Goal: Check status: Check status

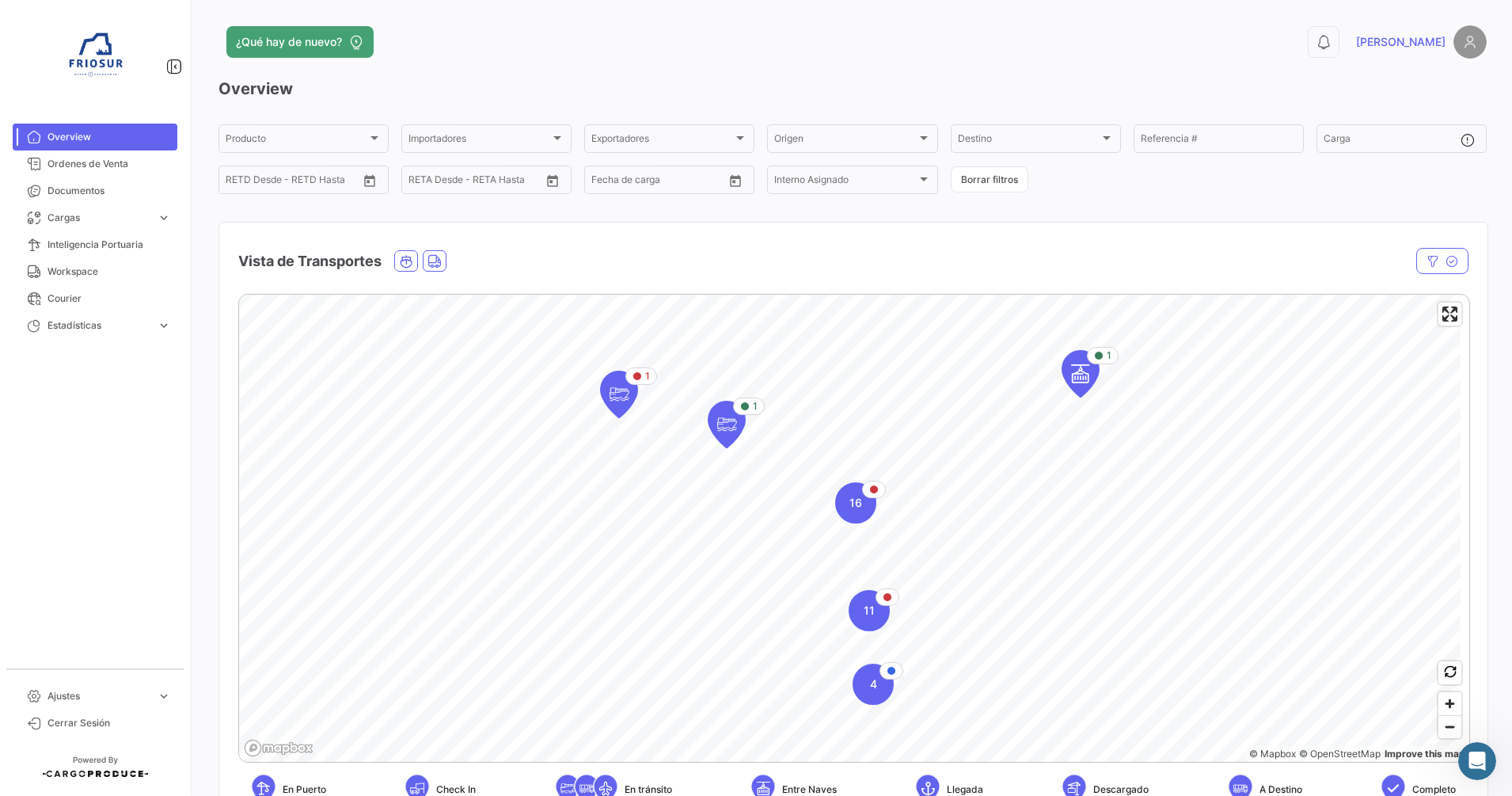
scroll to position [1645, 0]
click at [1446, 192] on div "Producto Producto Importadores Importadores Exportadores Exportadores Origen Or…" at bounding box center [853, 159] width 1268 height 74
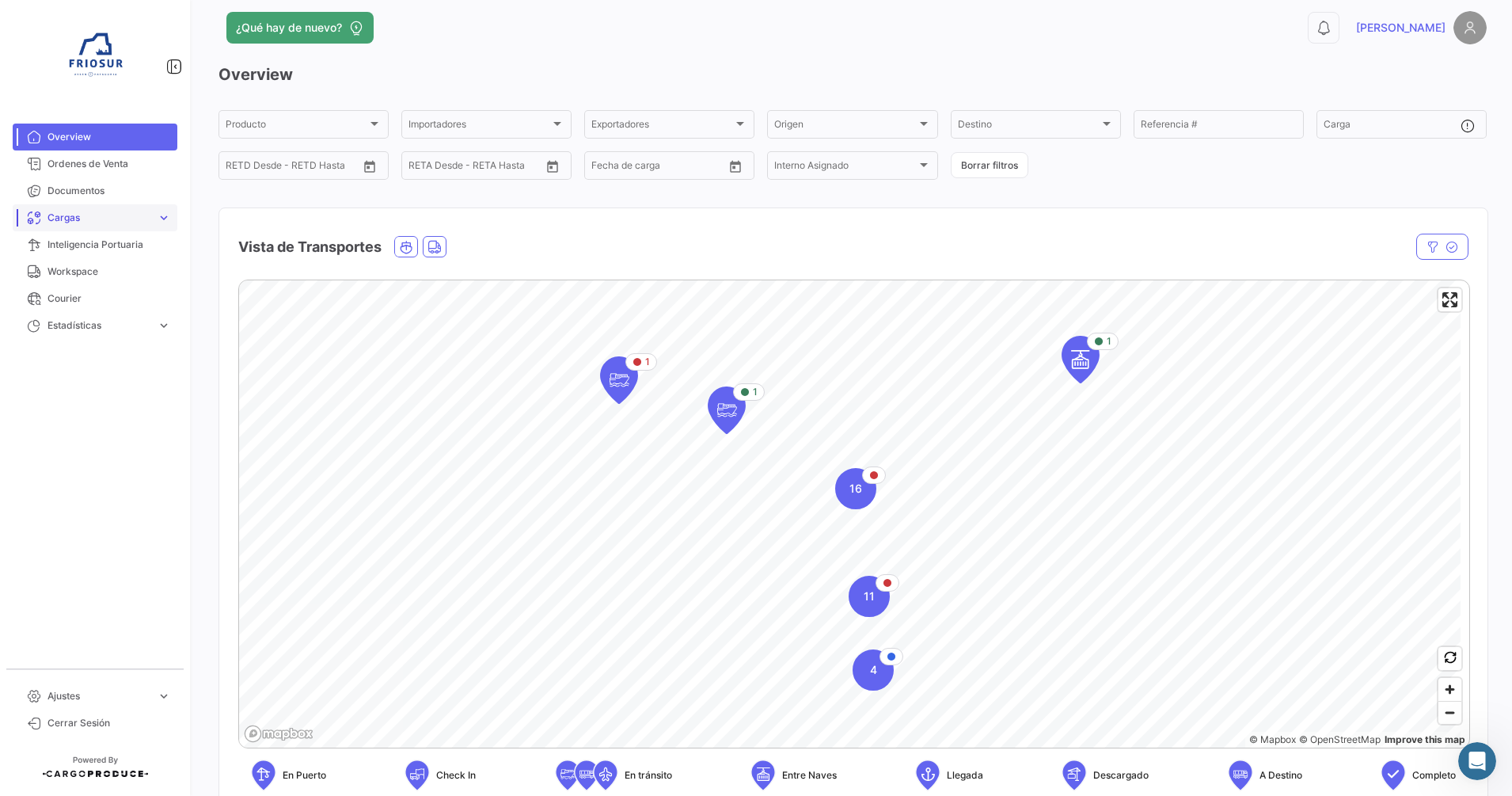
click at [175, 217] on link "Cargas expand_more" at bounding box center [94, 217] width 164 height 27
click at [110, 287] on link "Cargas Terrestres" at bounding box center [106, 277] width 143 height 24
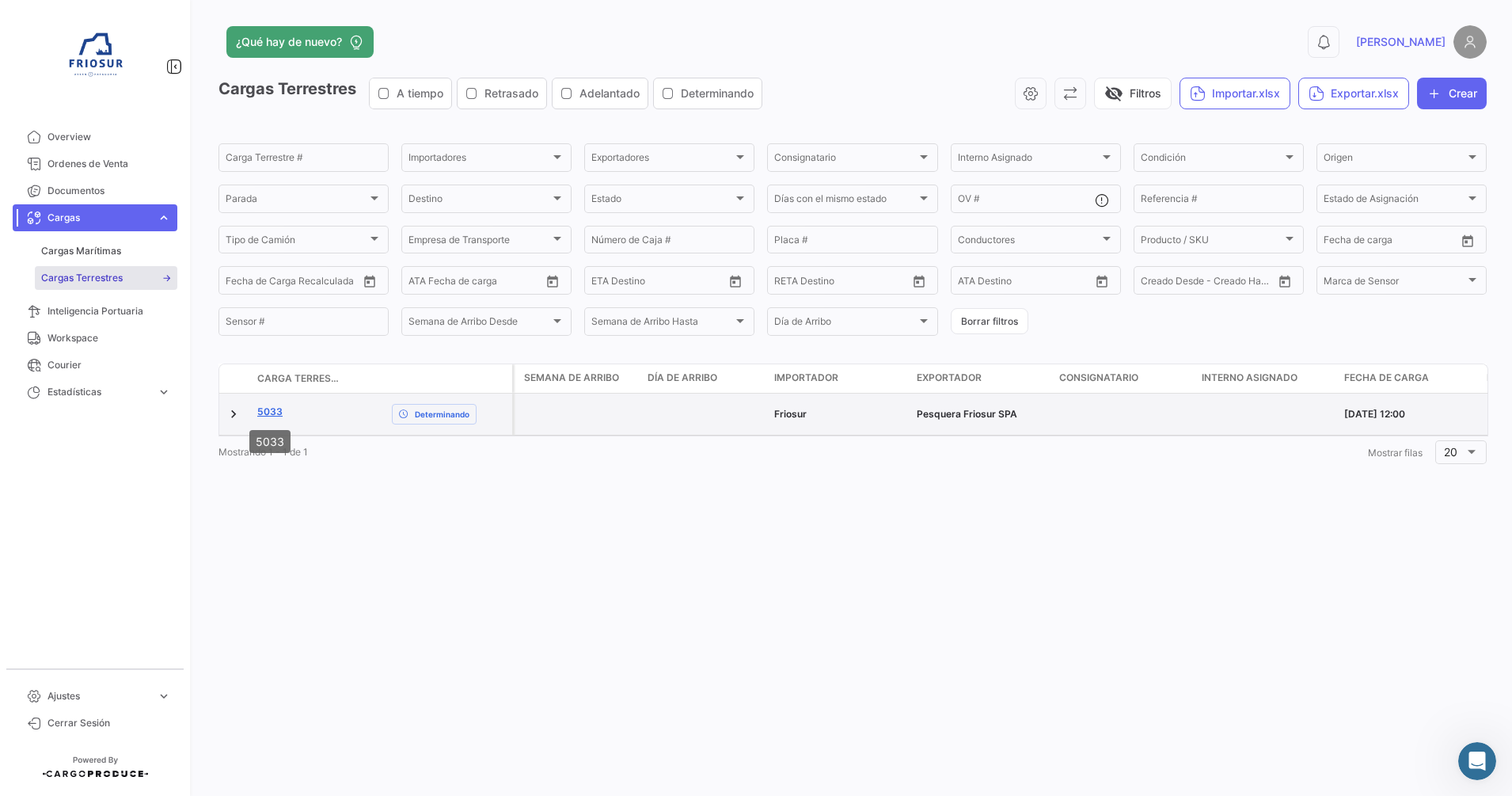
click at [269, 405] on link "5033" at bounding box center [270, 411] width 26 height 14
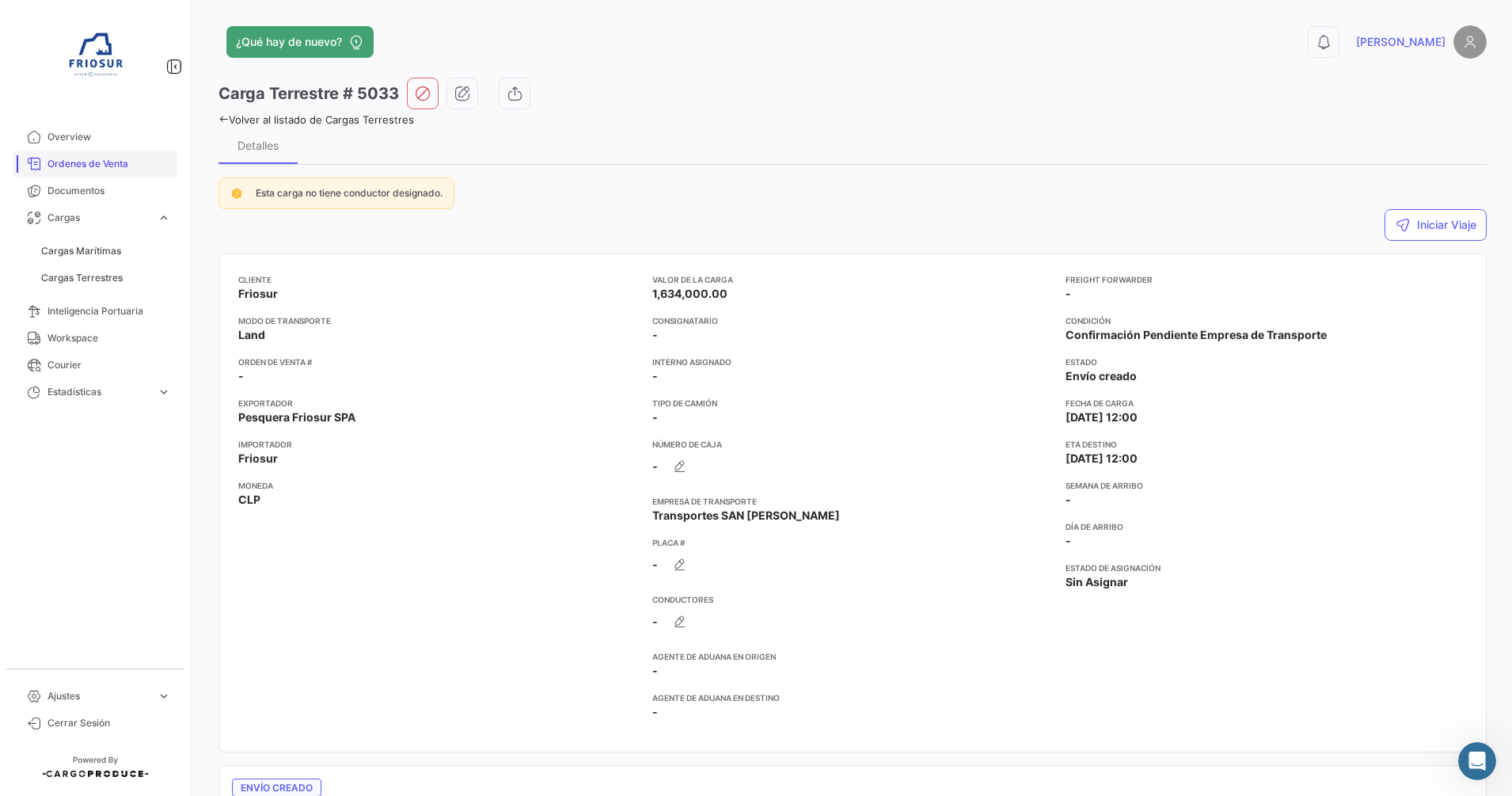
click at [115, 159] on span "Ordenes de Venta" at bounding box center [110, 163] width 124 height 14
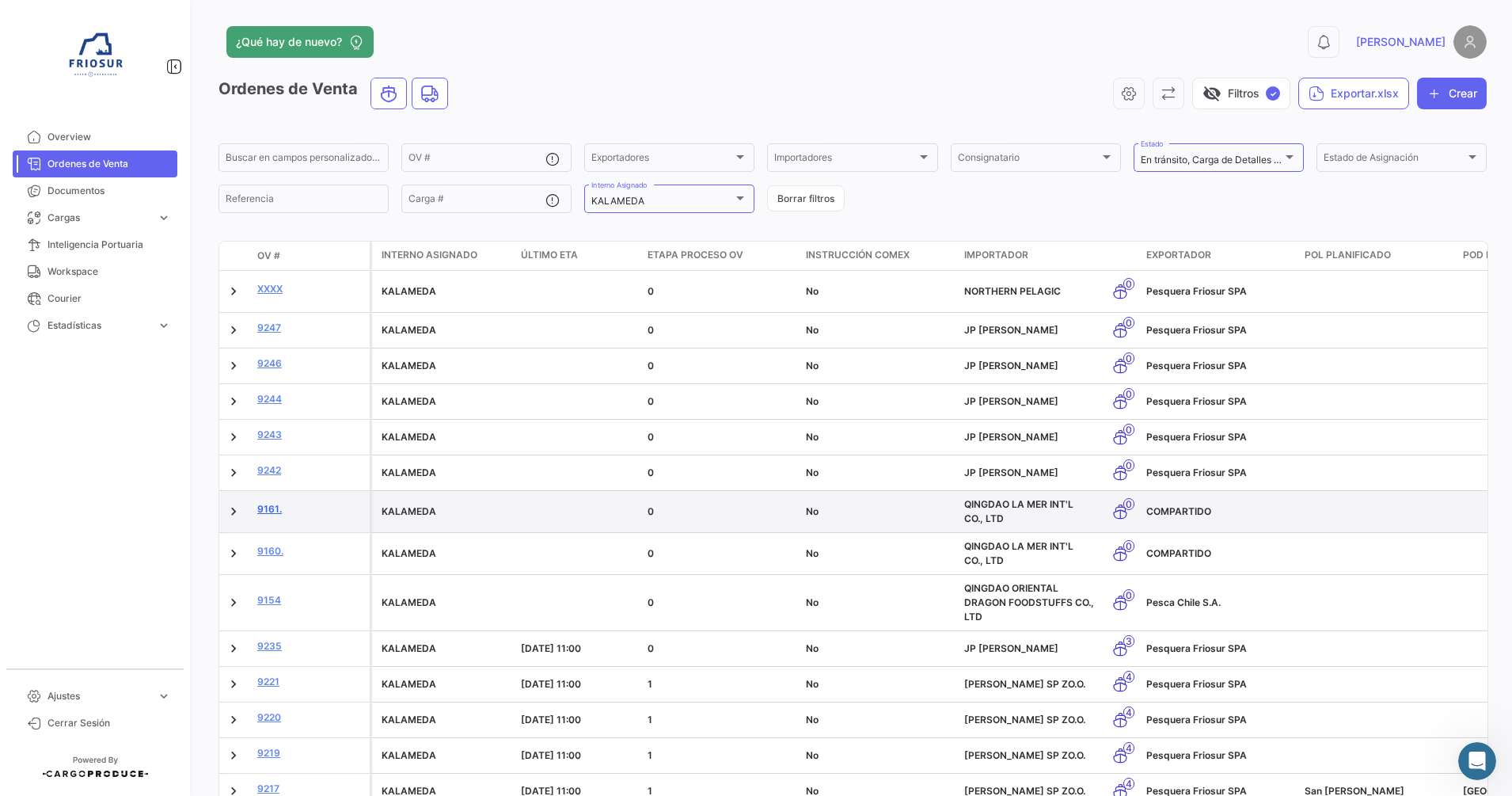
scroll to position [106, 0]
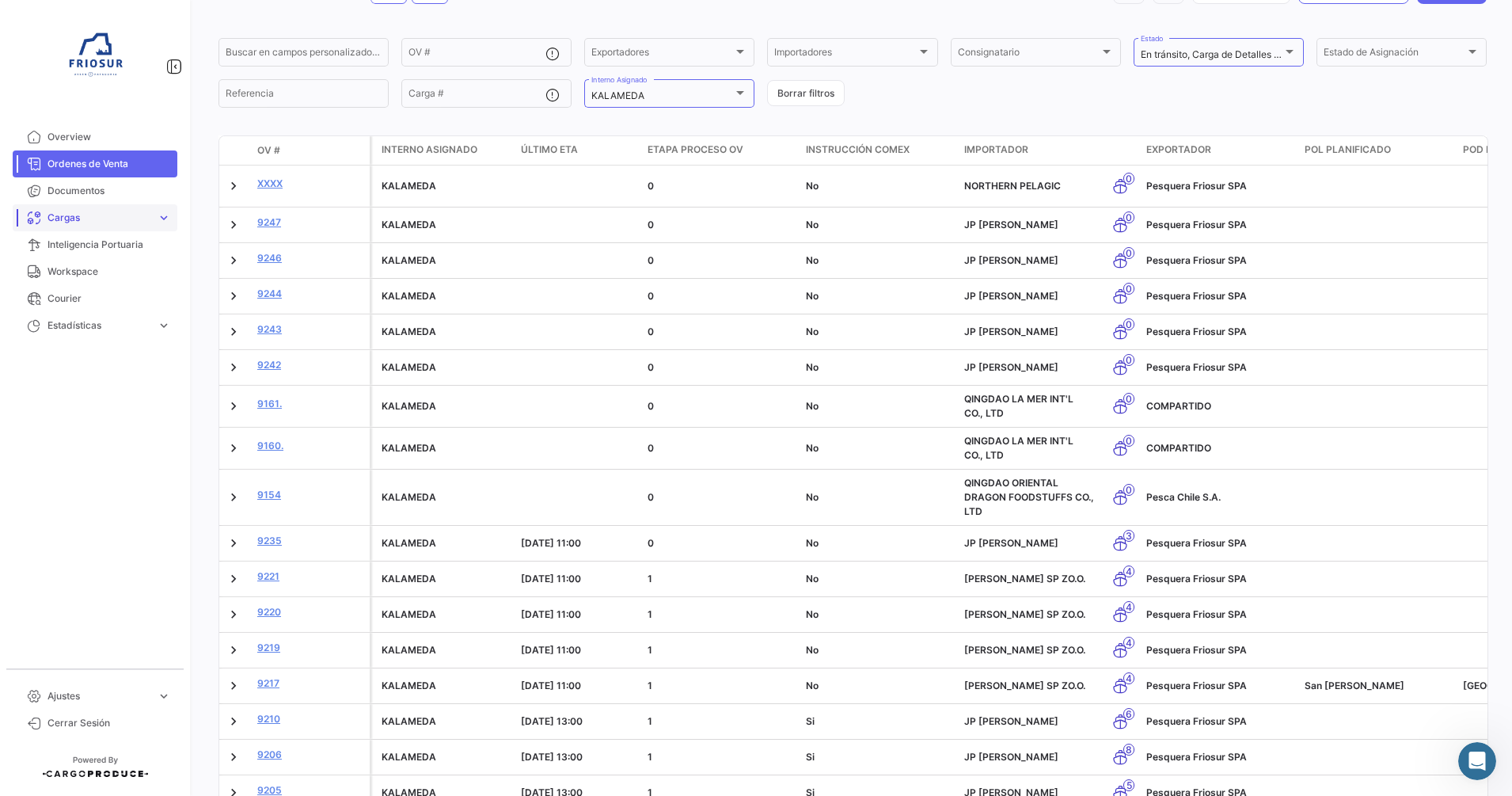
click at [158, 224] on span "expand_more" at bounding box center [163, 217] width 14 height 14
click at [144, 276] on link "Cargas Terrestres" at bounding box center [106, 277] width 143 height 24
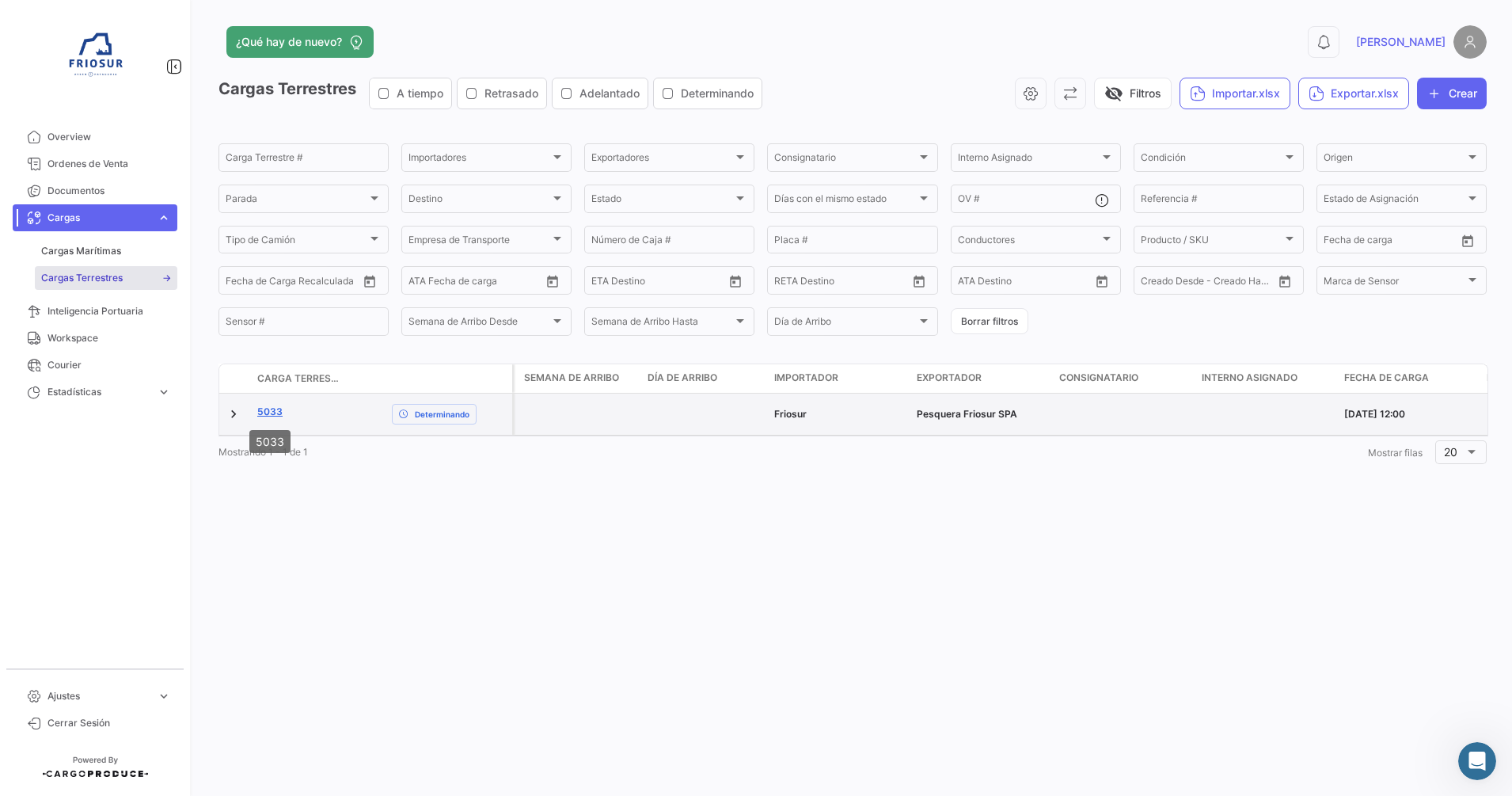
click at [271, 414] on link "5033" at bounding box center [270, 411] width 26 height 14
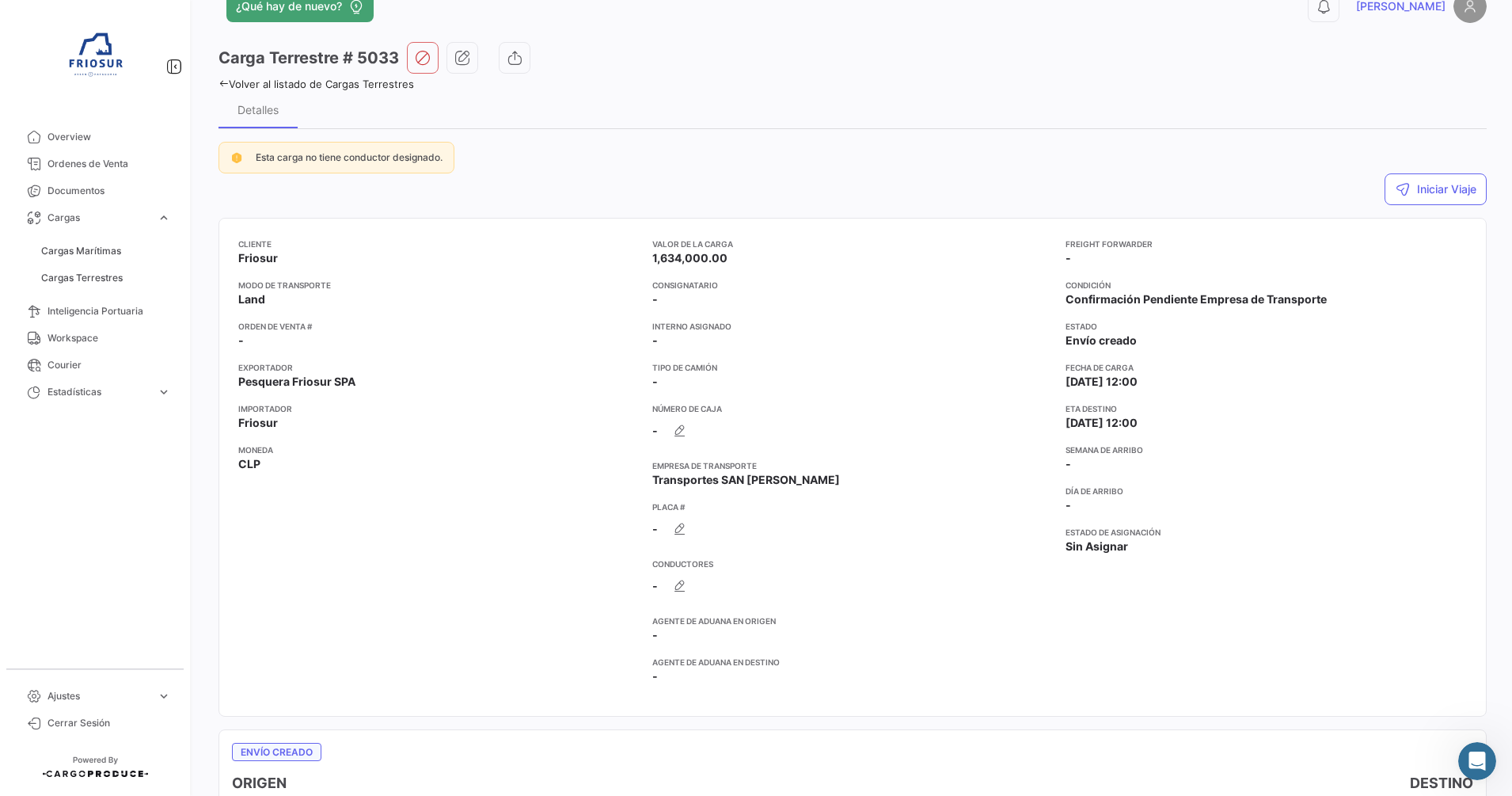
scroll to position [40, 0]
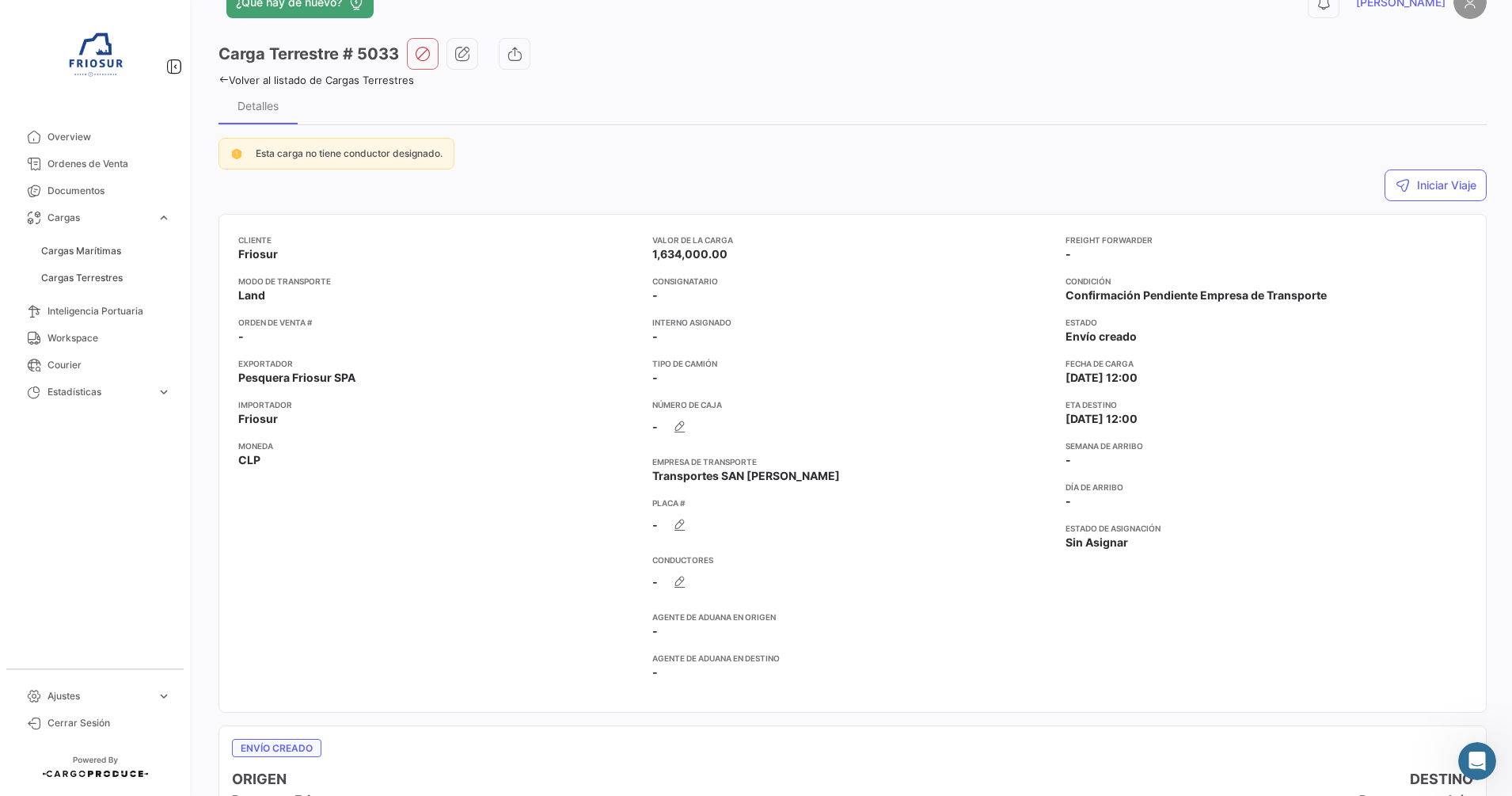
drag, startPoint x: 651, startPoint y: 255, endPoint x: 725, endPoint y: 246, distance: 74.5
click at [725, 246] on app-card-info-value "1,634,000.00" at bounding box center [853, 253] width 401 height 16
drag, startPoint x: 725, startPoint y: 246, endPoint x: 709, endPoint y: 241, distance: 16.8
click at [709, 241] on app-card-info-title "Valor de la Carga" at bounding box center [853, 239] width 401 height 12
drag, startPoint x: 649, startPoint y: 252, endPoint x: 717, endPoint y: 257, distance: 68.2
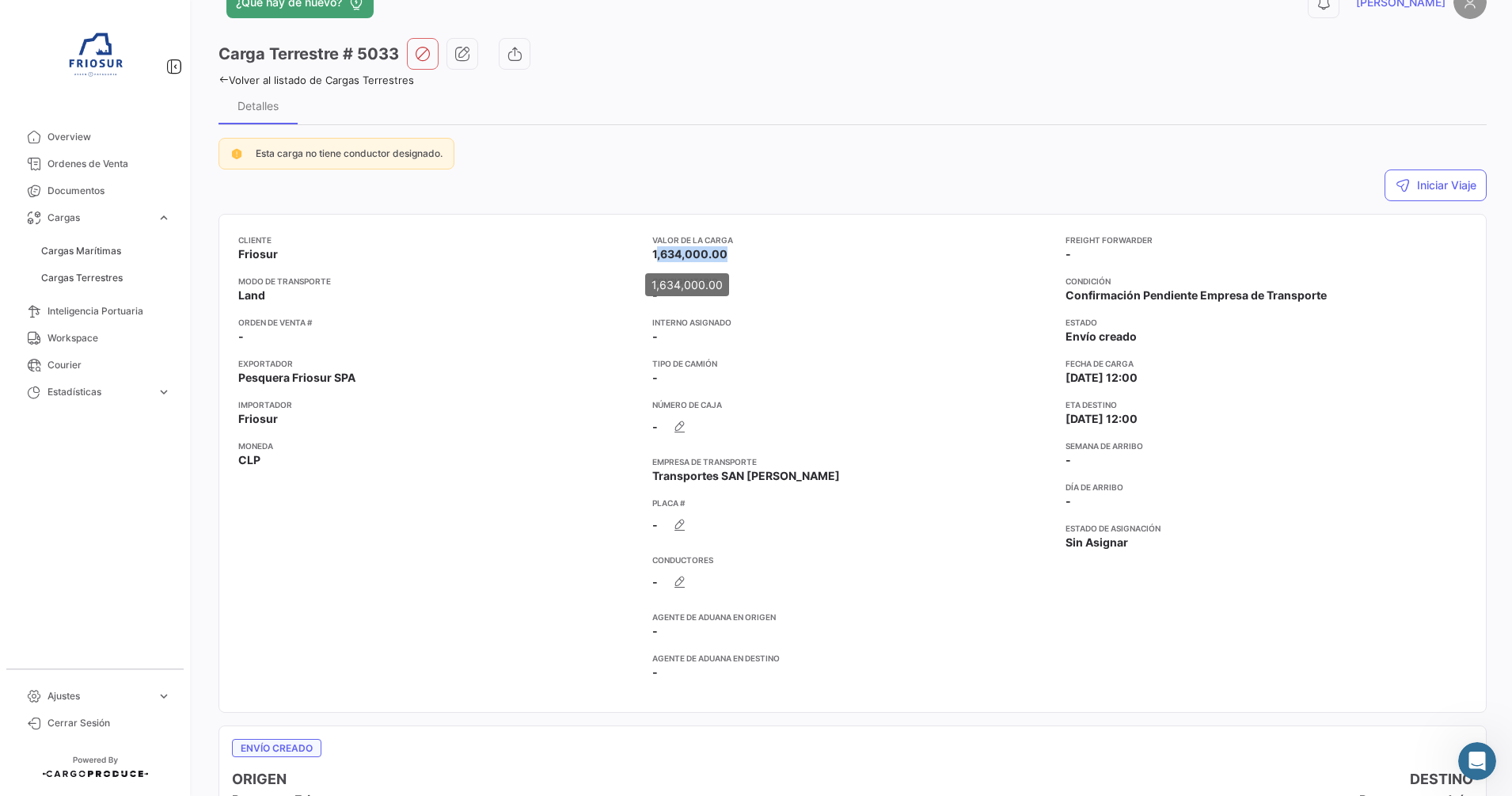
click at [717, 257] on span "1,634,000.00" at bounding box center [689, 253] width 75 height 16
drag, startPoint x: 717, startPoint y: 257, endPoint x: 959, endPoint y: 348, distance: 258.5
click at [959, 348] on div "Valor de la Carga 1,634,000.00 Consignatario - Interno Asignado - Tipo de Camió…" at bounding box center [853, 463] width 401 height 459
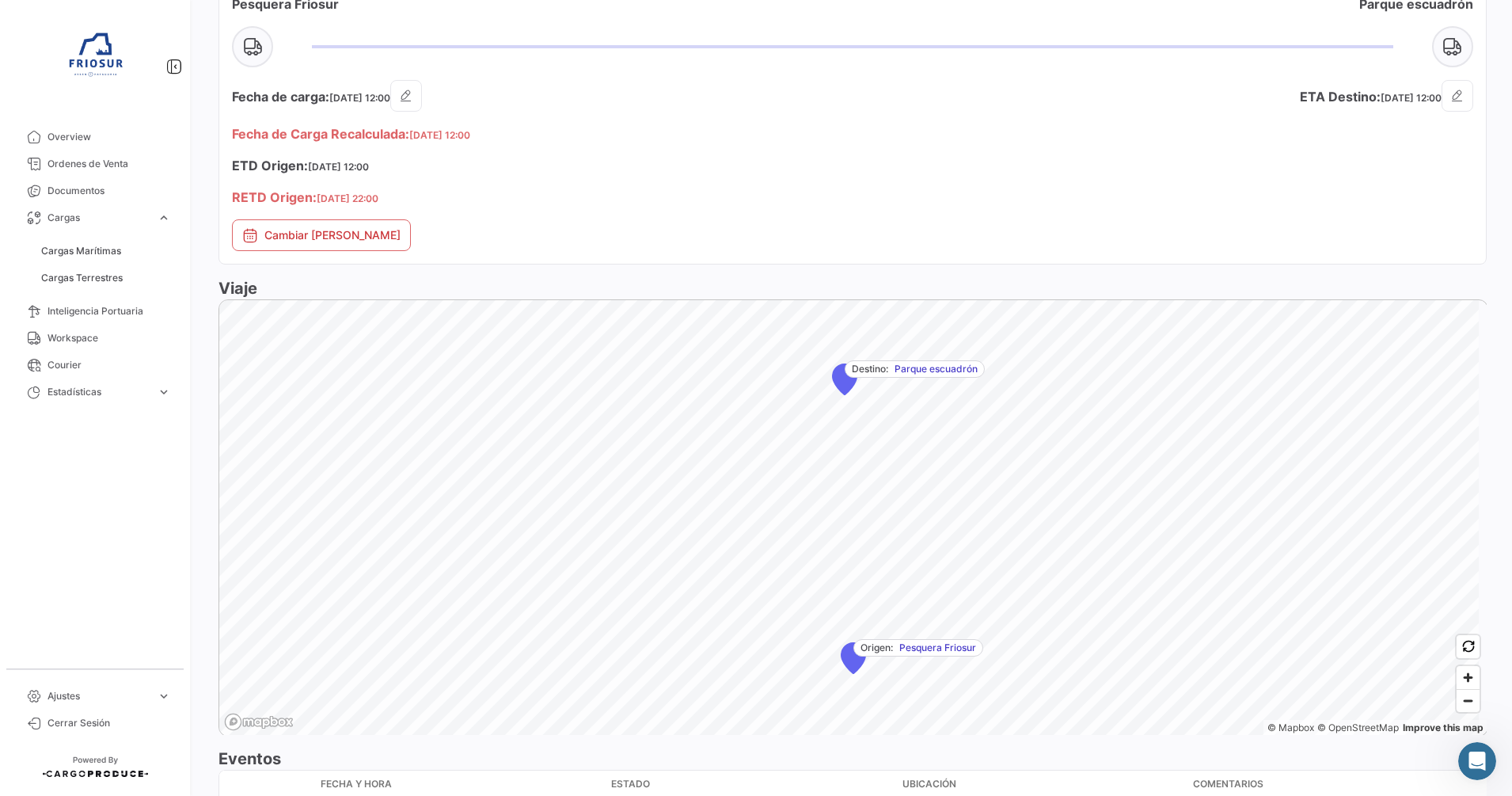
scroll to position [971, 0]
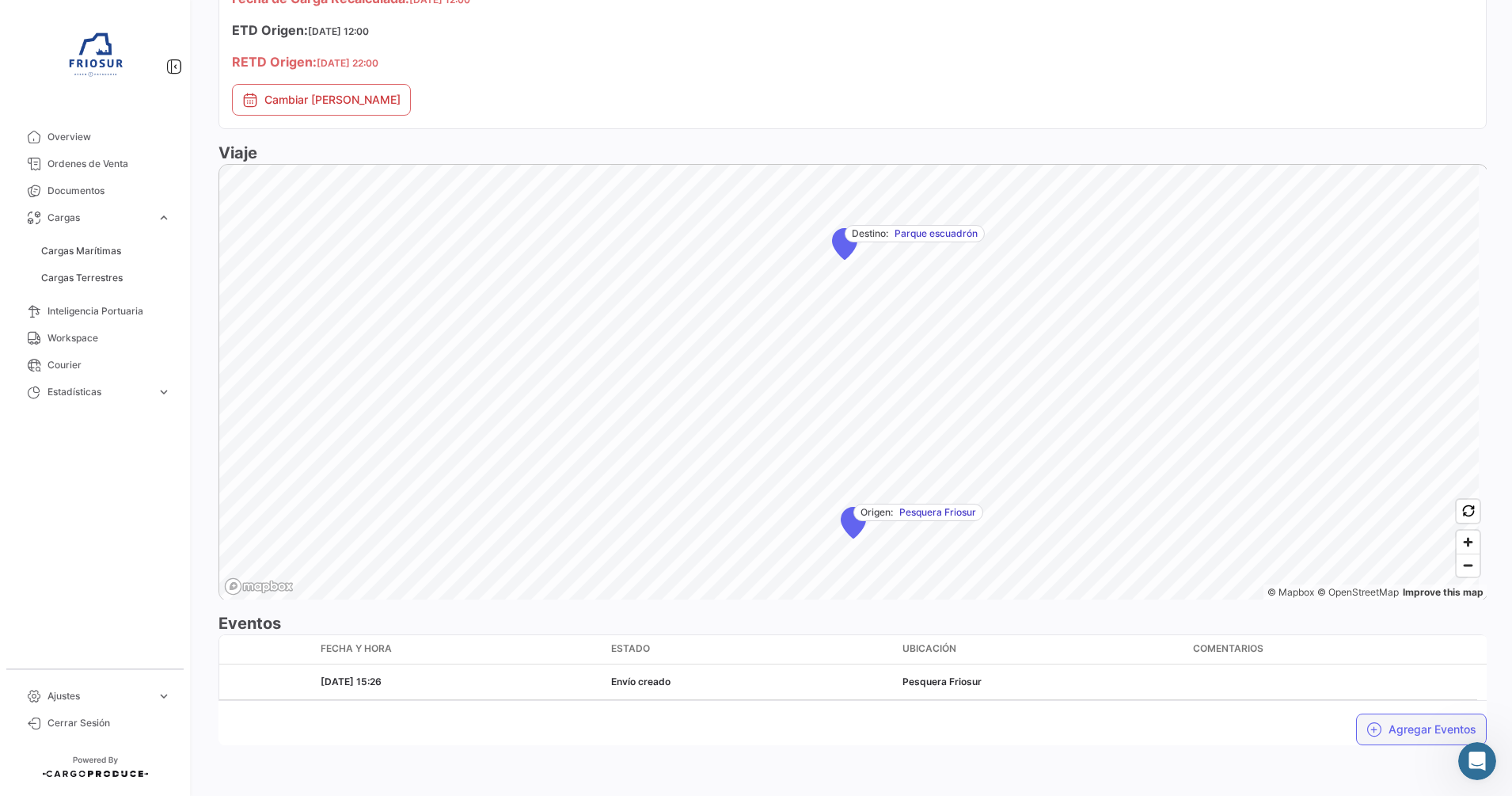
click at [1377, 729] on button "Agregar Eventos" at bounding box center [1421, 729] width 130 height 31
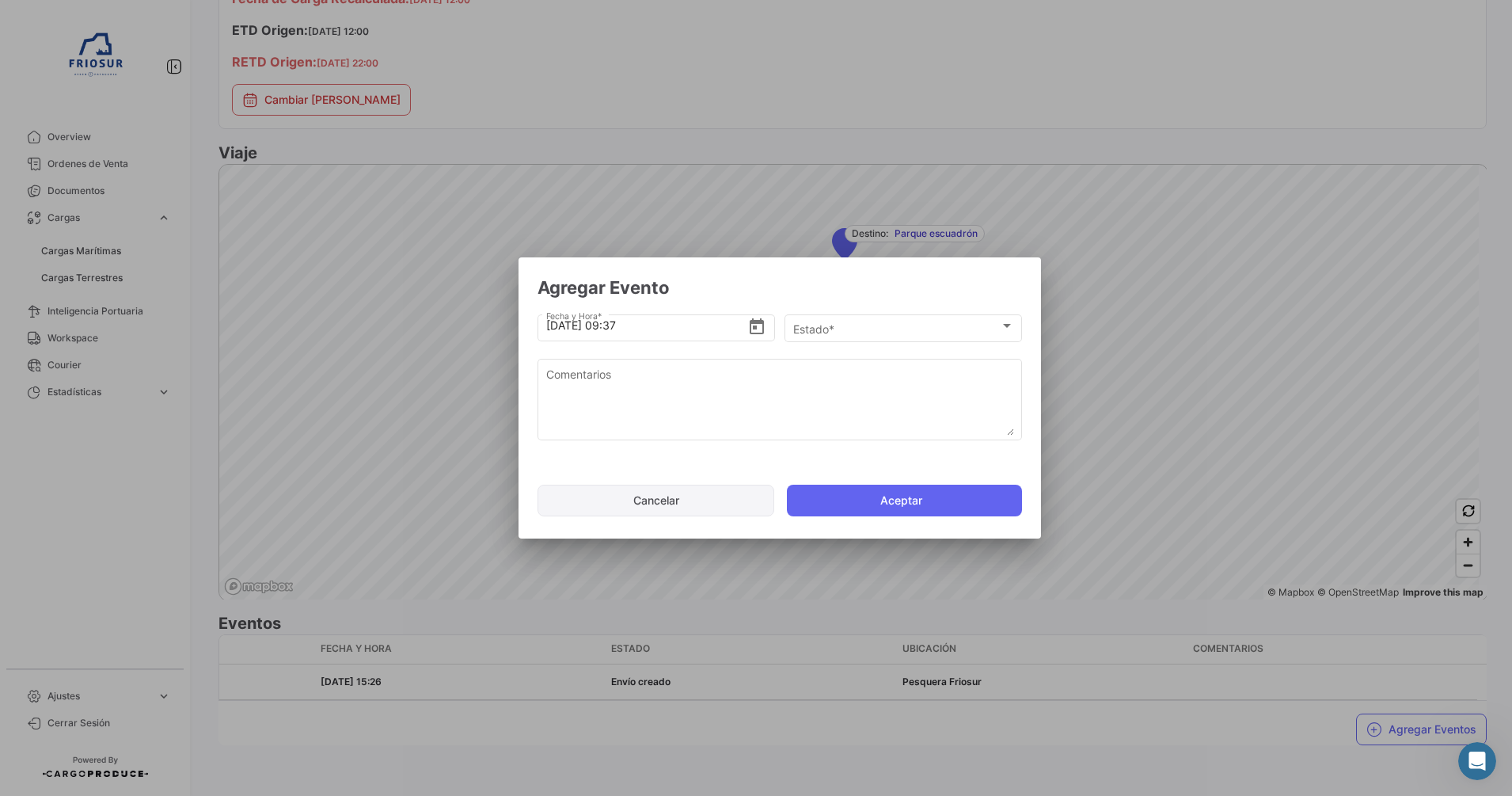
click at [730, 497] on button "Cancelar" at bounding box center [655, 500] width 237 height 31
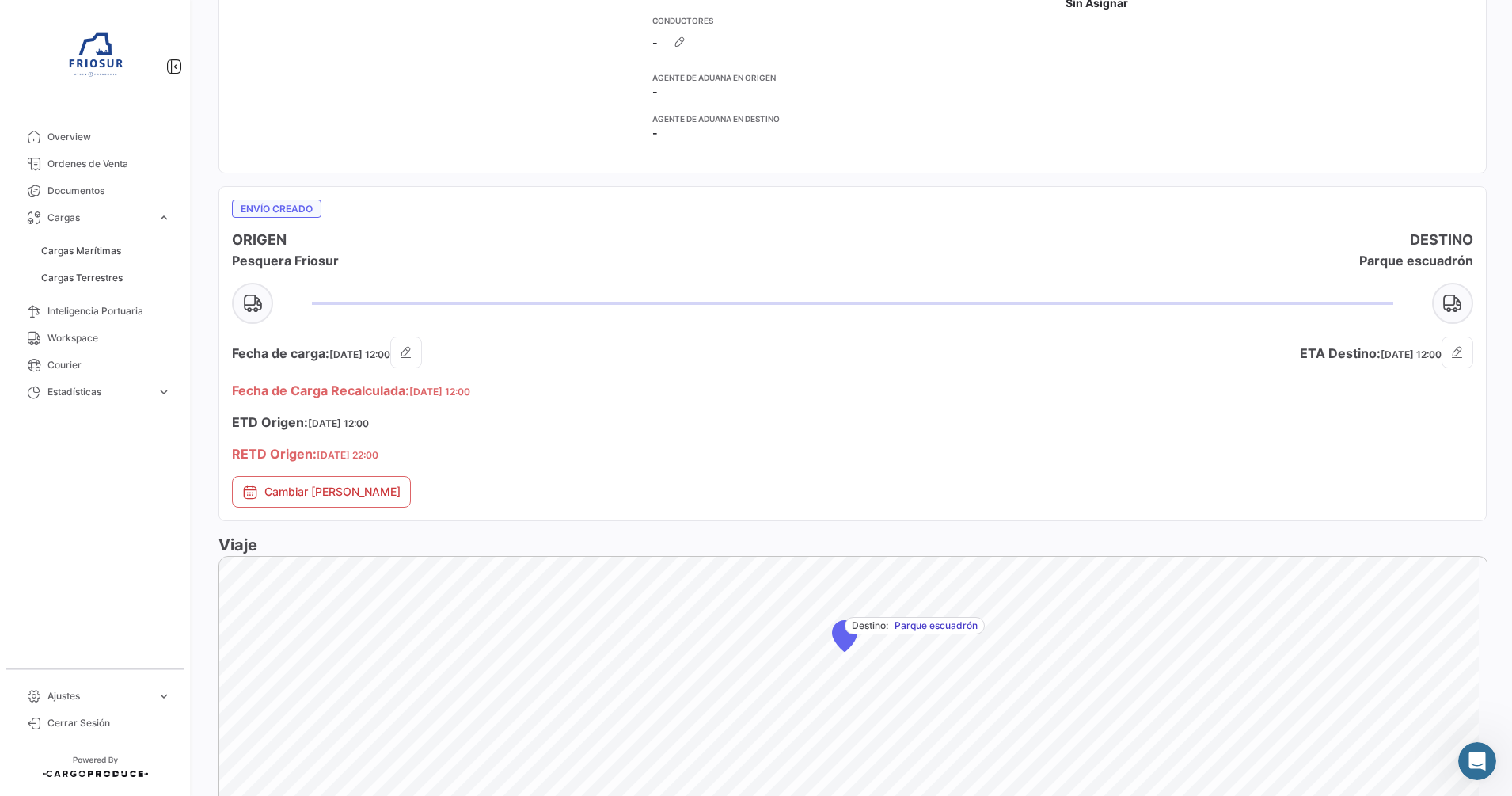
scroll to position [0, 0]
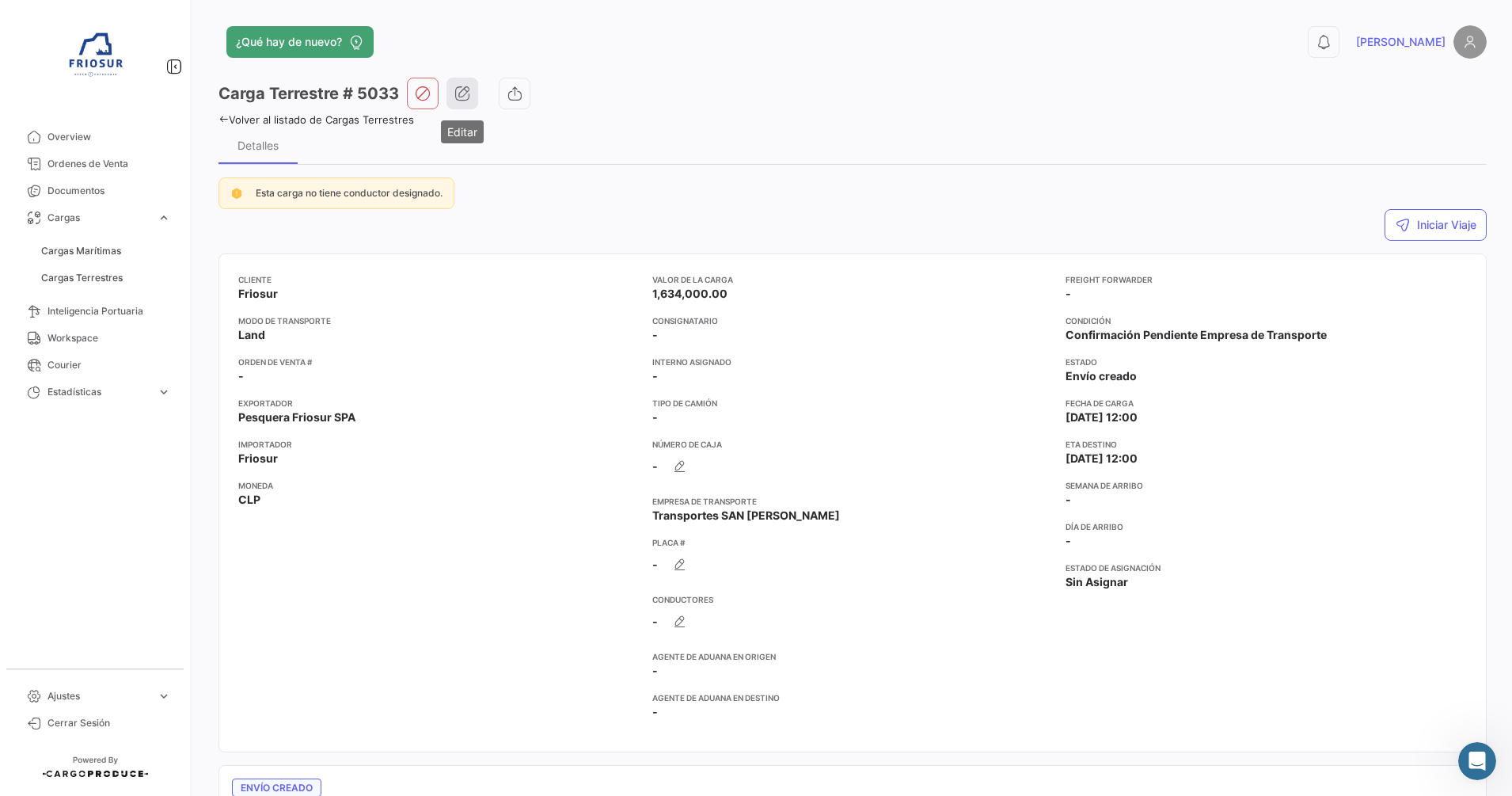
click at [459, 97] on icon "button" at bounding box center [461, 93] width 16 height 16
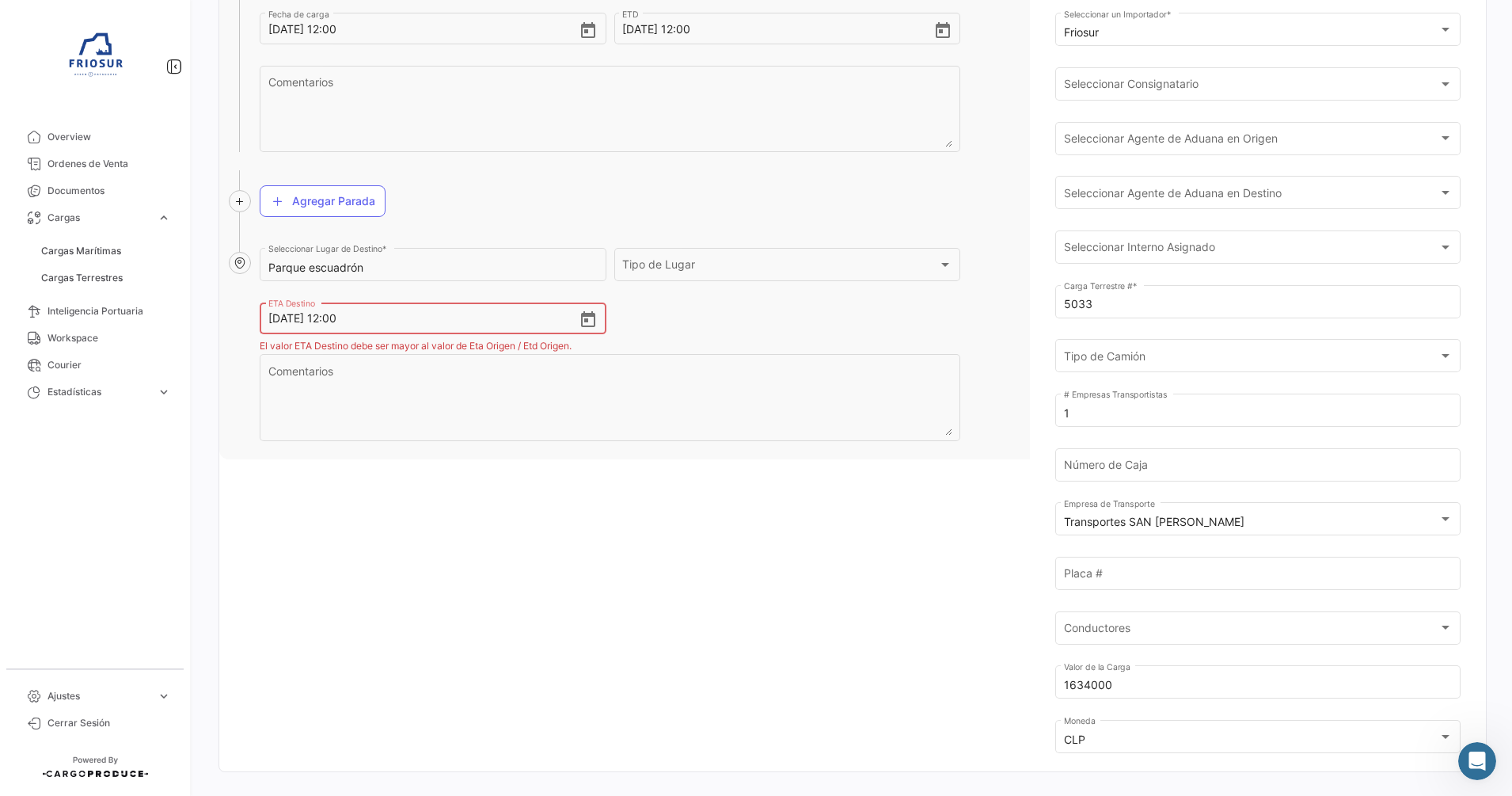
click at [997, 486] on div "Pesquera Friosur Seleccionar Lugar de Origen * Tipo de Lugar Tipo de Lugar [DAT…" at bounding box center [853, 363] width 1266 height 816
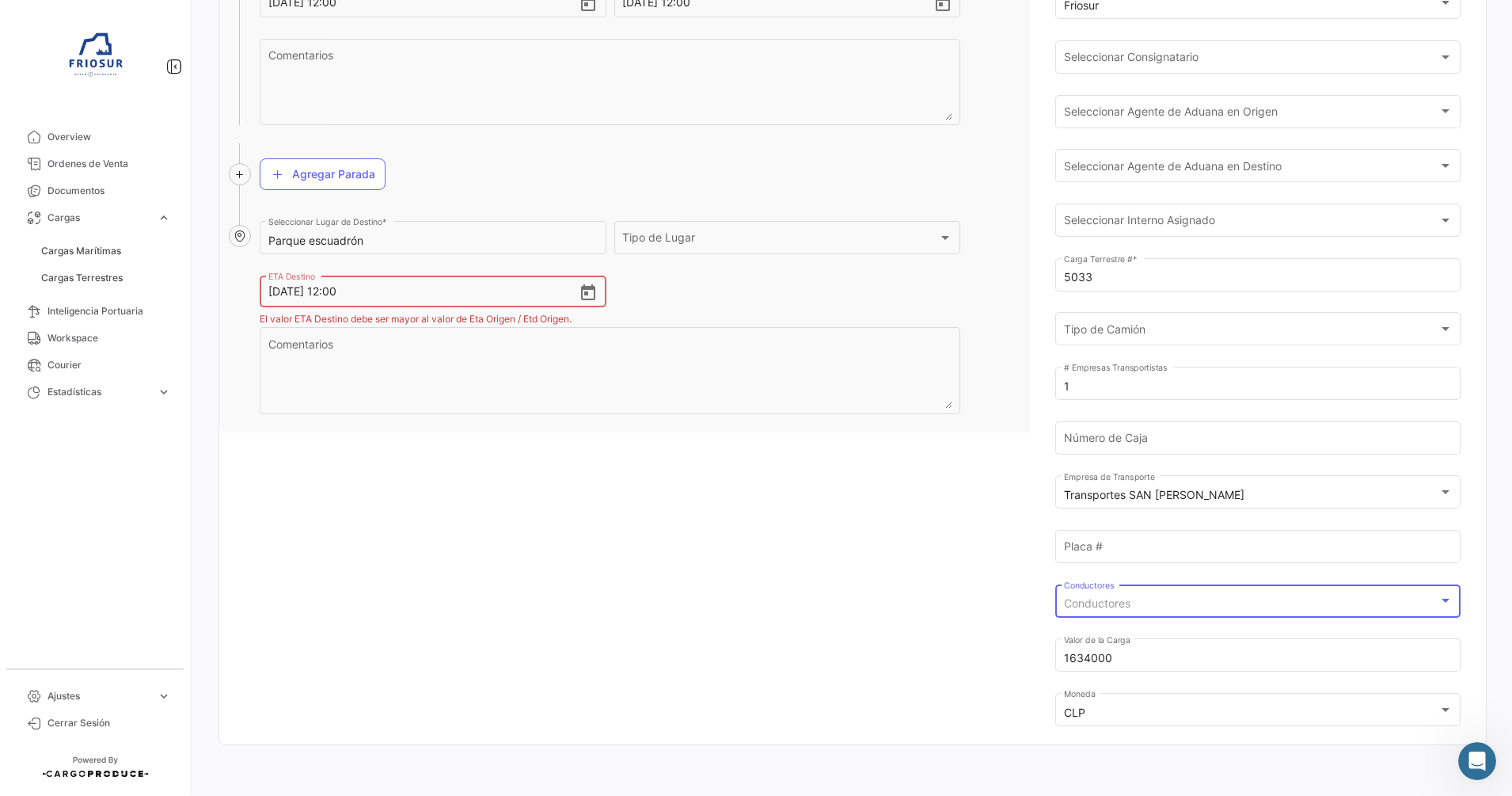
click at [1089, 599] on span "Conductores" at bounding box center [1097, 603] width 67 height 13
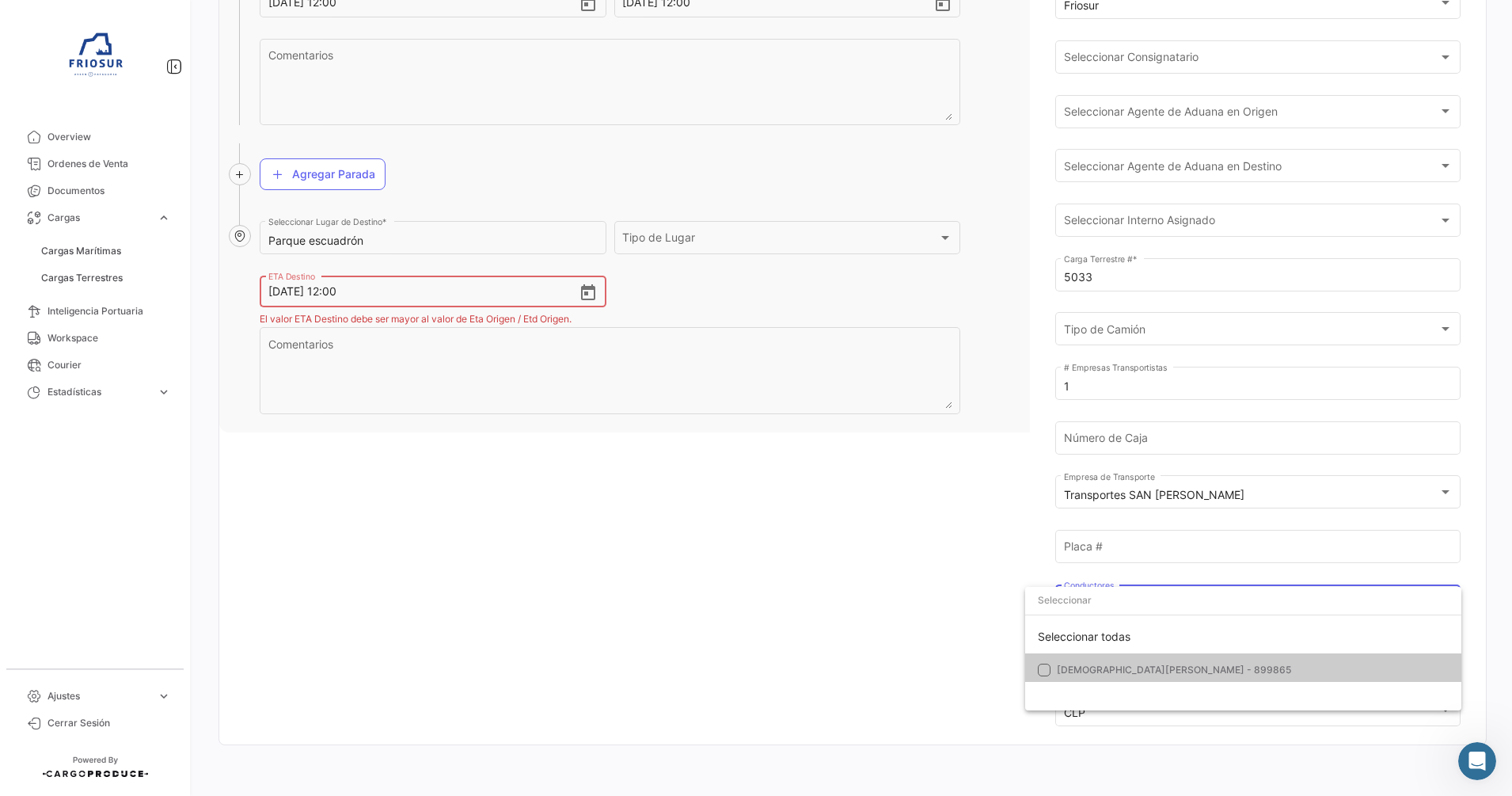
click at [957, 580] on div at bounding box center [756, 398] width 1512 height 796
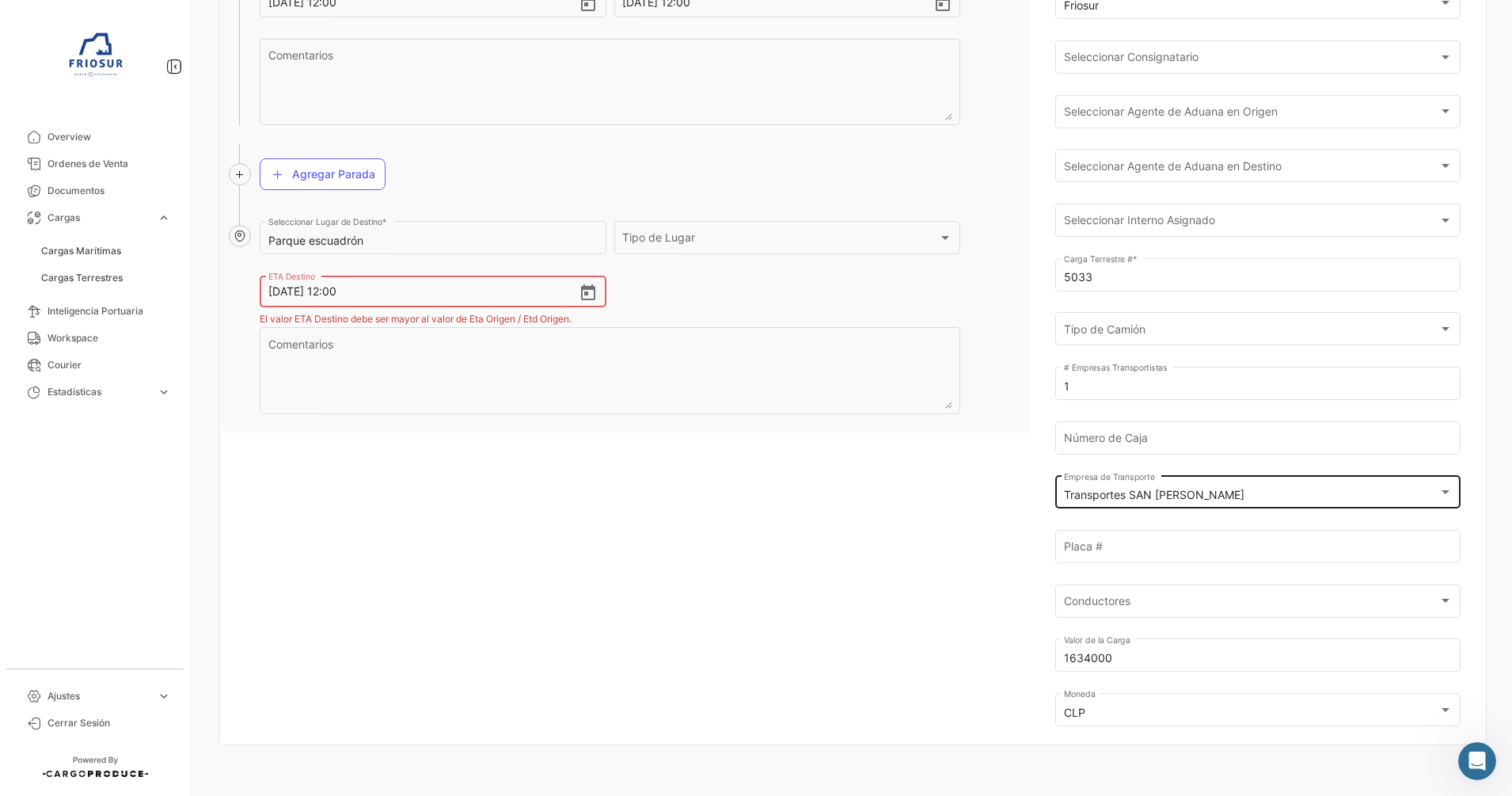
click at [1101, 493] on mat-select-trigger "Transportes SAN [PERSON_NAME]" at bounding box center [1154, 495] width 181 height 13
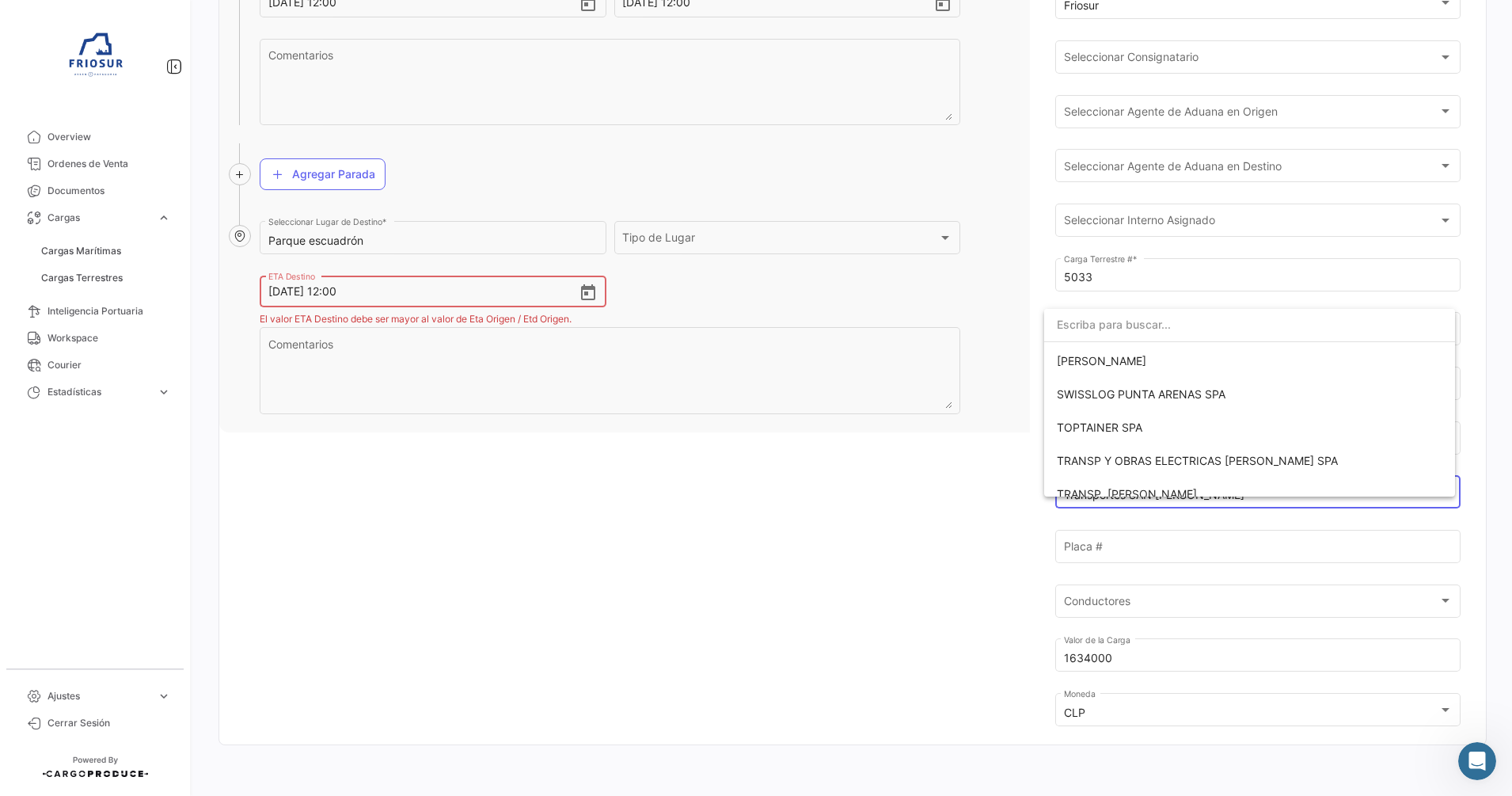
scroll to position [0, 0]
click at [908, 618] on div at bounding box center [756, 398] width 1512 height 796
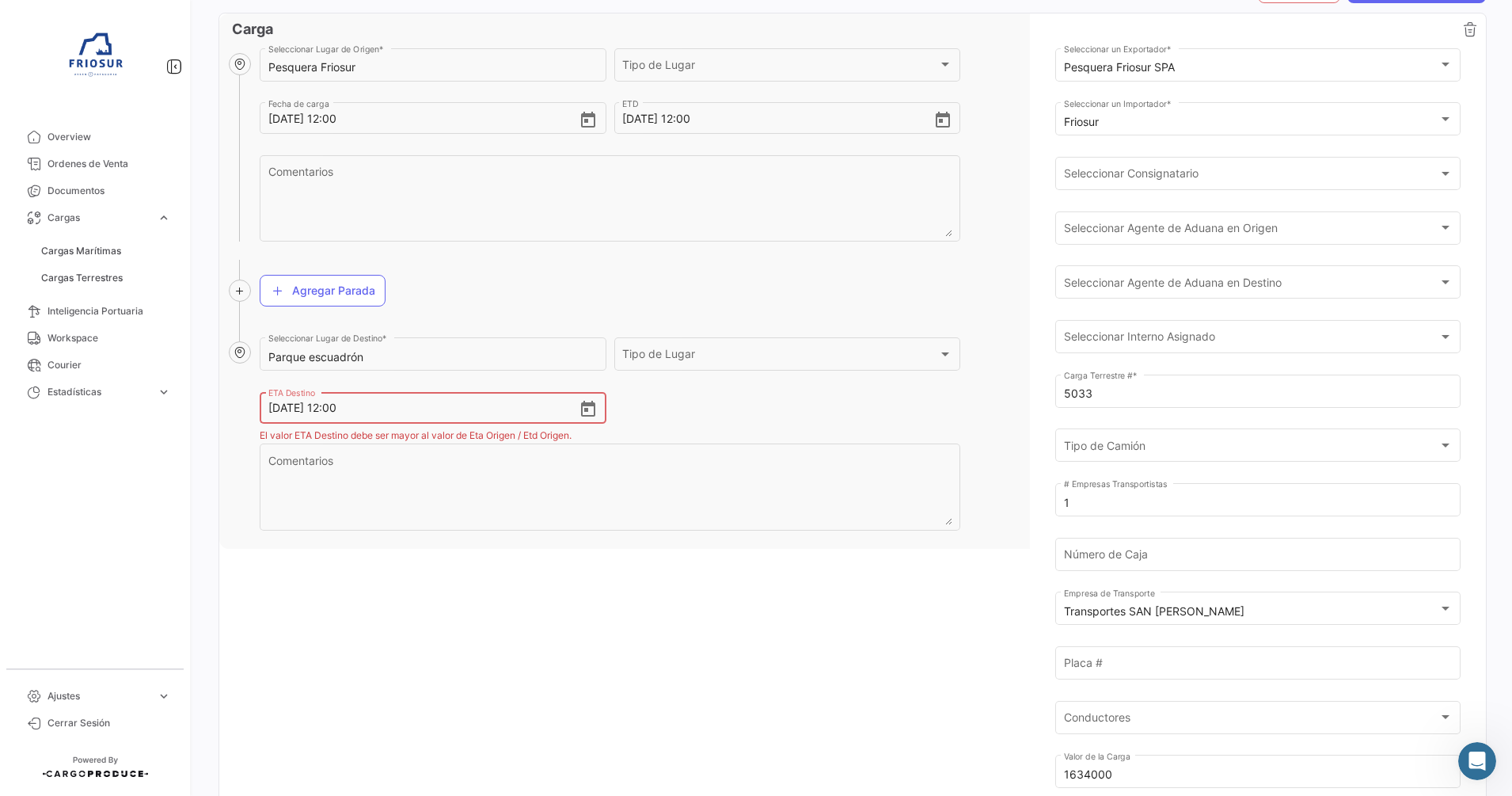
scroll to position [69, 0]
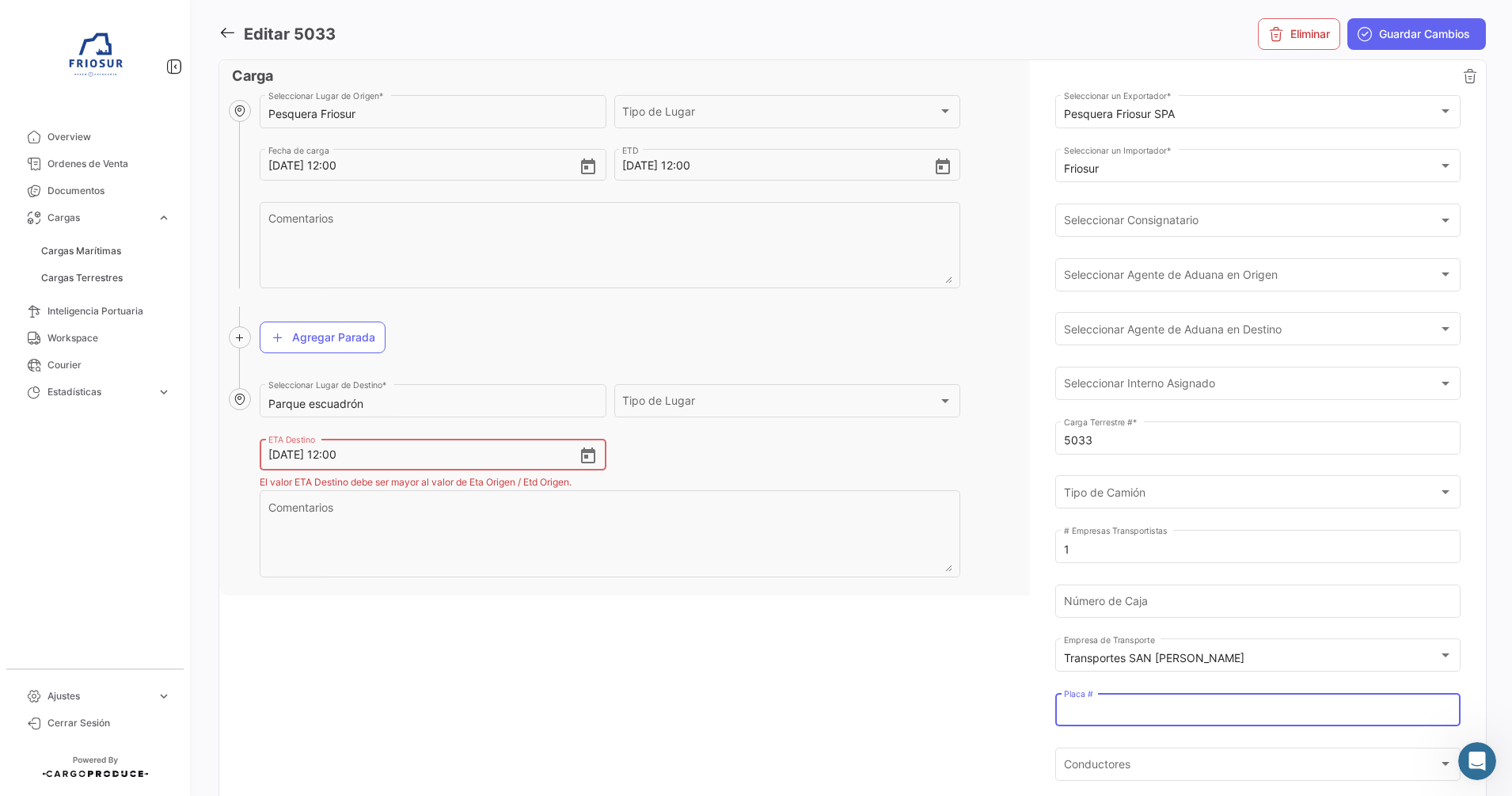
click at [1127, 707] on input "Placa #" at bounding box center [1258, 713] width 389 height 13
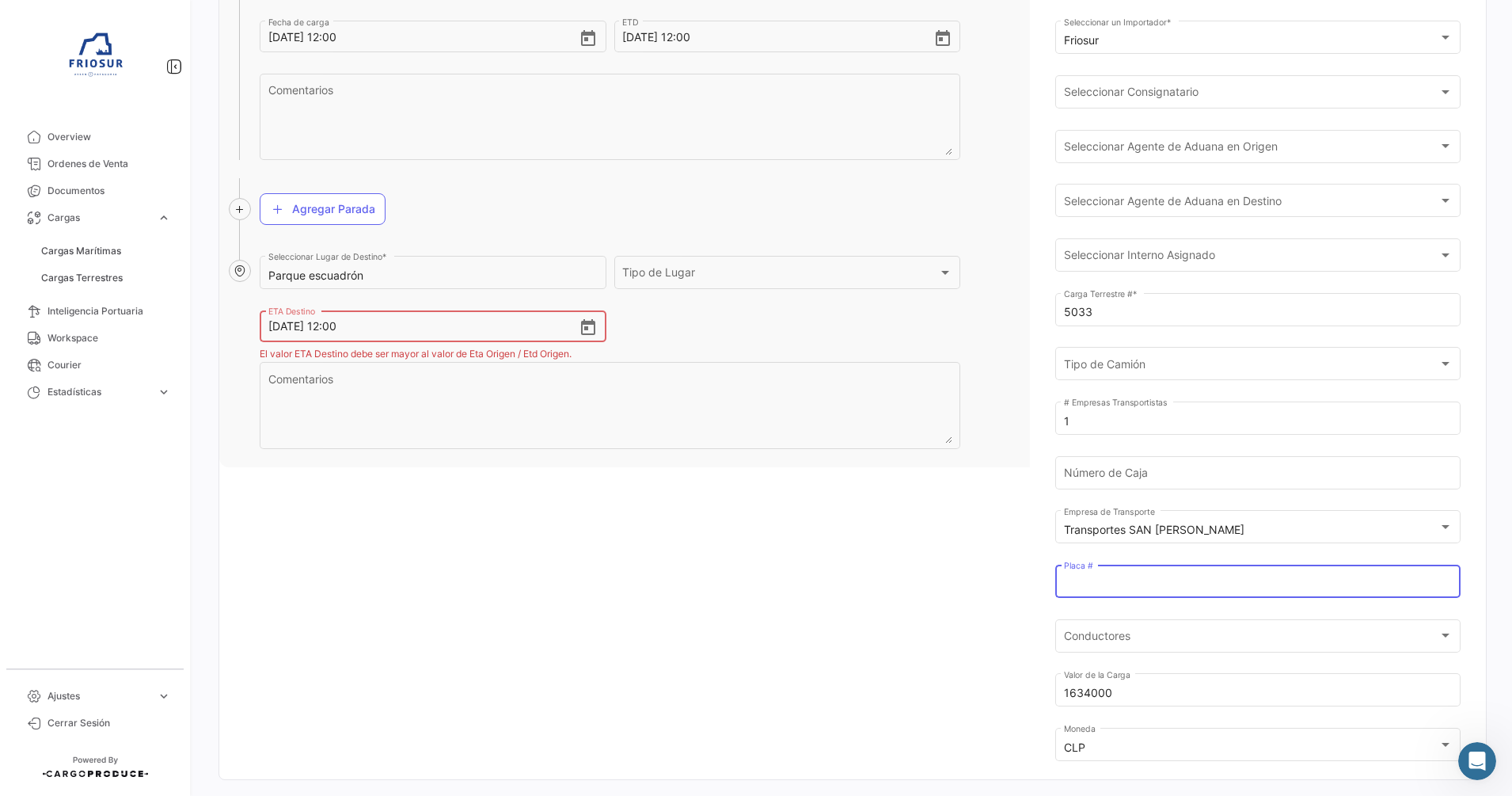
scroll to position [203, 0]
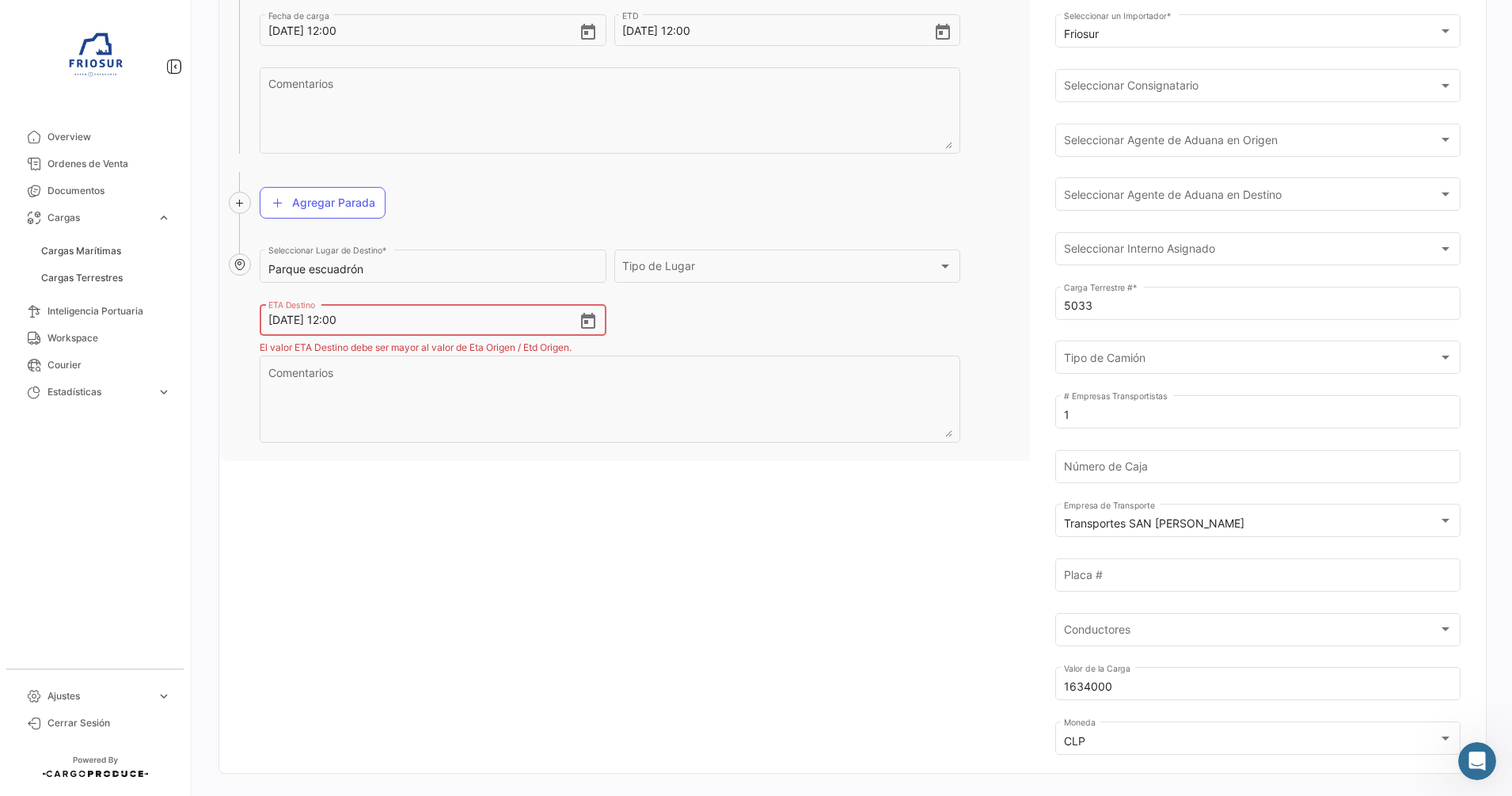
click at [1018, 598] on div "Pesquera Friosur Seleccionar Lugar de Origen * Tipo de Lugar Tipo de Lugar [DAT…" at bounding box center [853, 365] width 1266 height 816
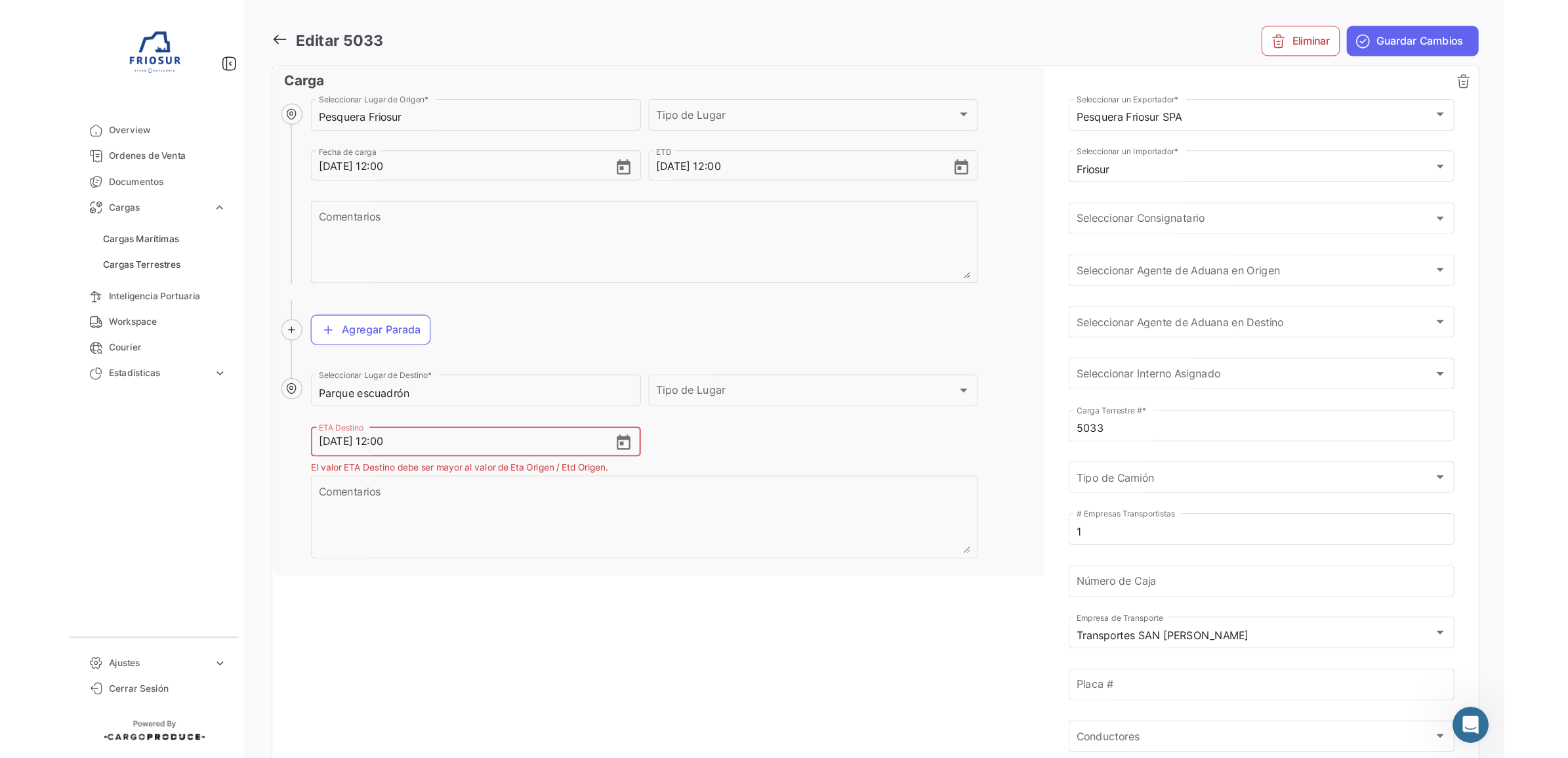
scroll to position [0, 0]
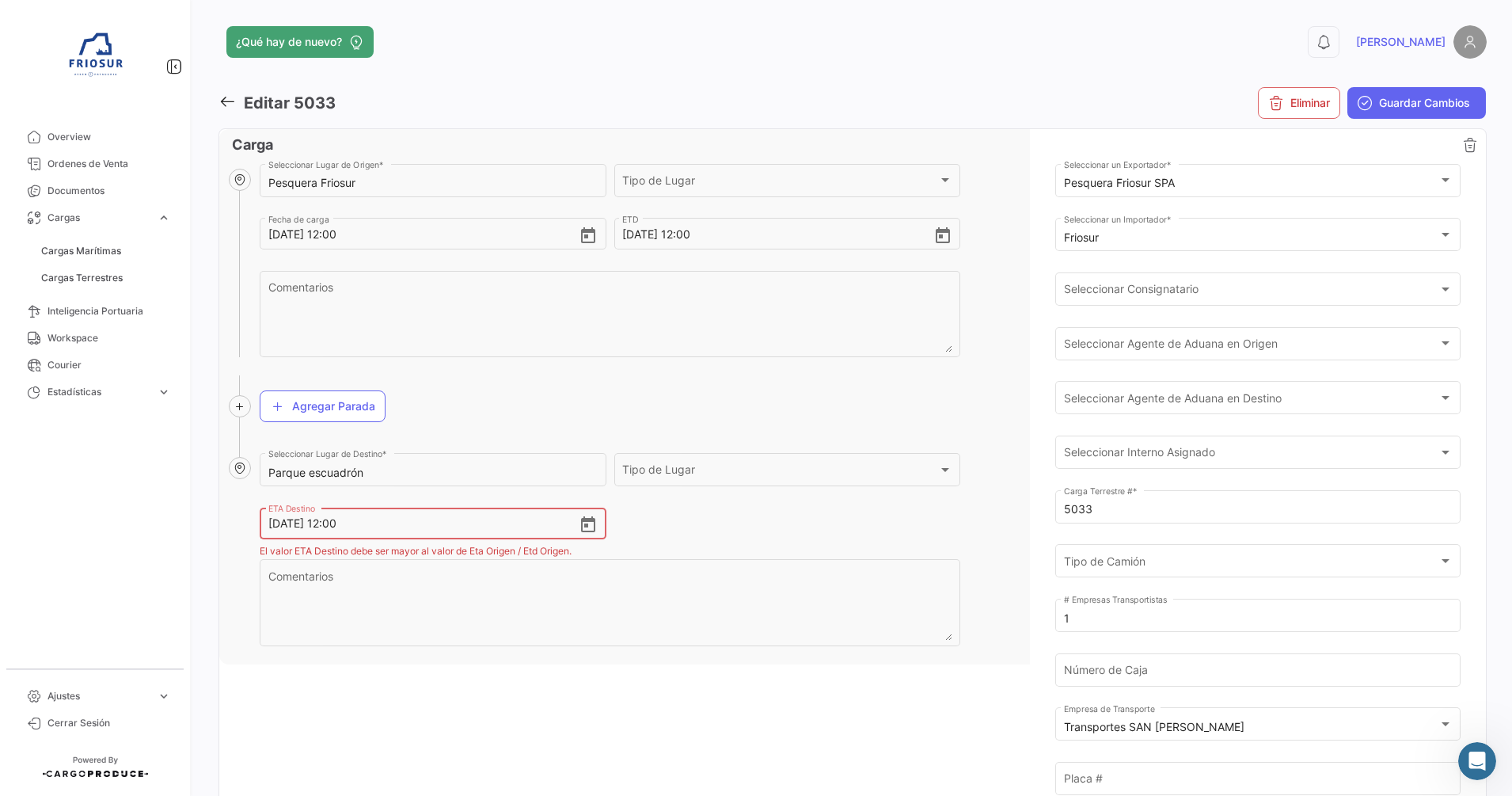
click at [229, 100] on icon at bounding box center [227, 101] width 17 height 17
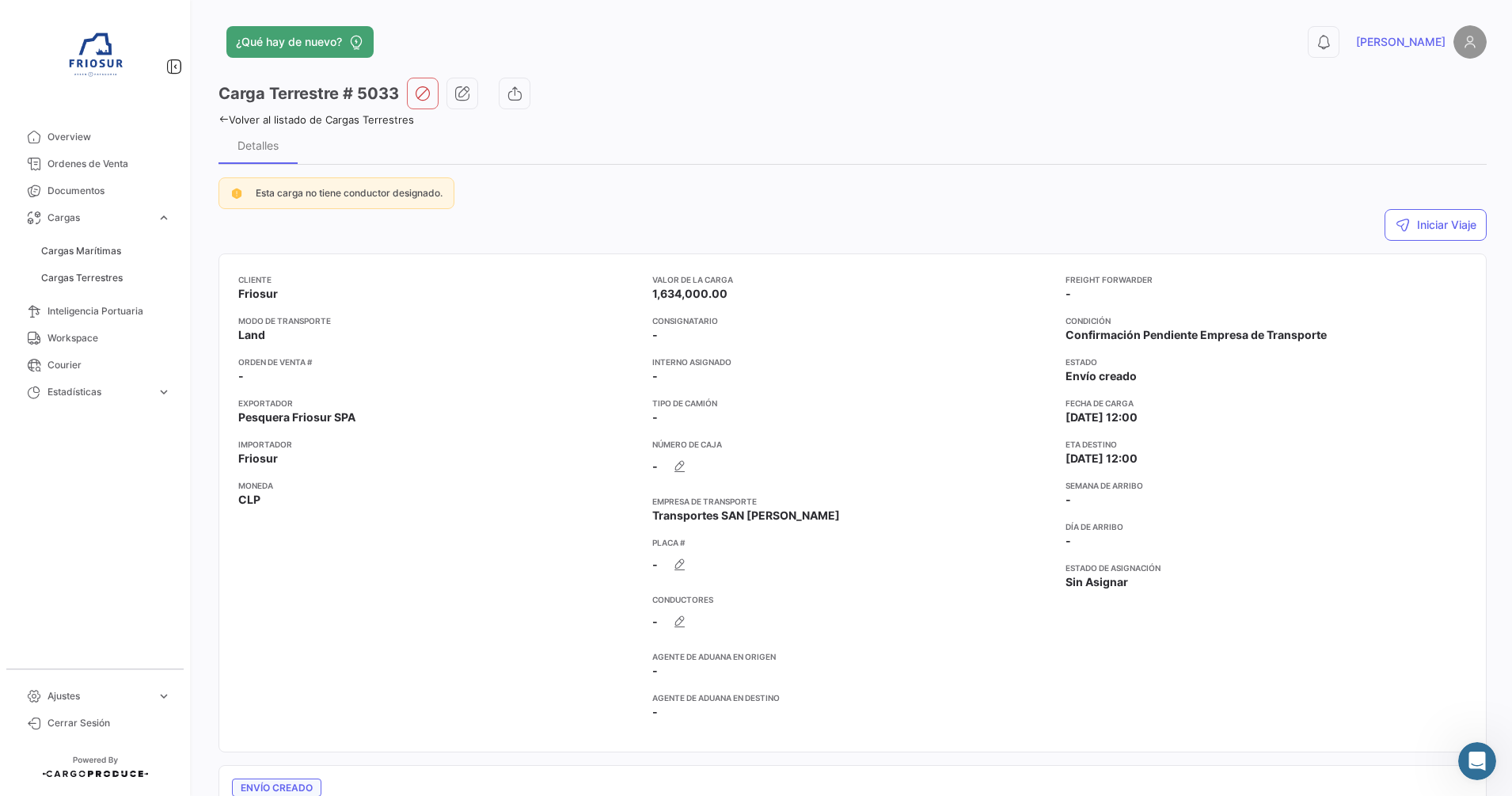
click at [220, 121] on icon at bounding box center [224, 119] width 10 height 10
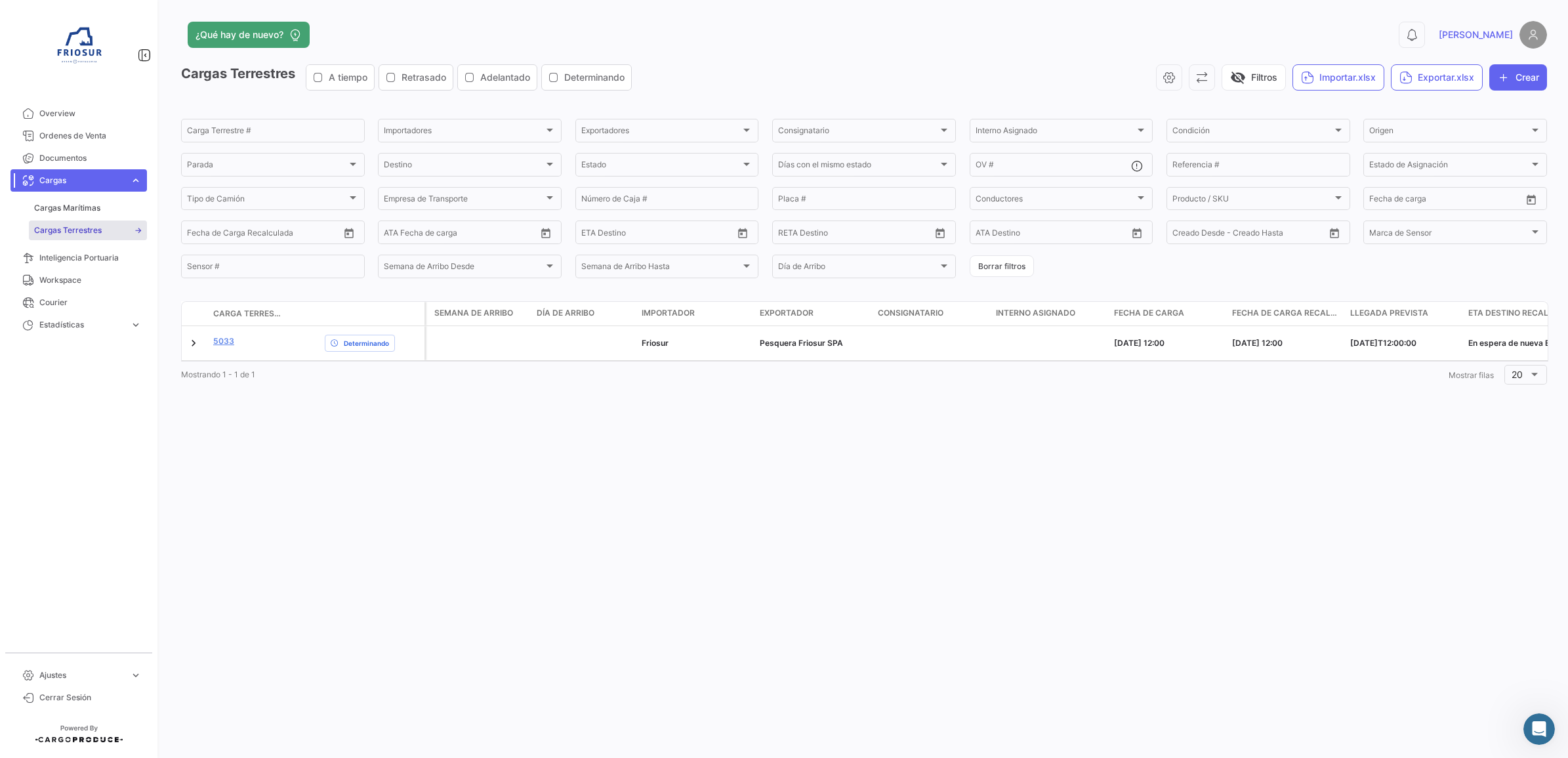
scroll to position [1362, 0]
click at [909, 484] on div "¿Qué hay de nuevo? 0 [PERSON_NAME] Terrestres A tiempo Retrasado Adelantado Det…" at bounding box center [864, 379] width 1408 height 758
click at [766, 460] on div "¿Qué hay de nuevo? 0 [PERSON_NAME] Terrestres A tiempo Retrasado Adelantado Det…" at bounding box center [864, 379] width 1408 height 758
click at [661, 492] on div "¿Qué hay de nuevo? 0 [PERSON_NAME] Terrestres A tiempo Retrasado Adelantado Det…" at bounding box center [864, 379] width 1408 height 758
click at [93, 130] on span "Ordenes de Venta" at bounding box center [91, 135] width 103 height 12
